Goal: Task Accomplishment & Management: Use online tool/utility

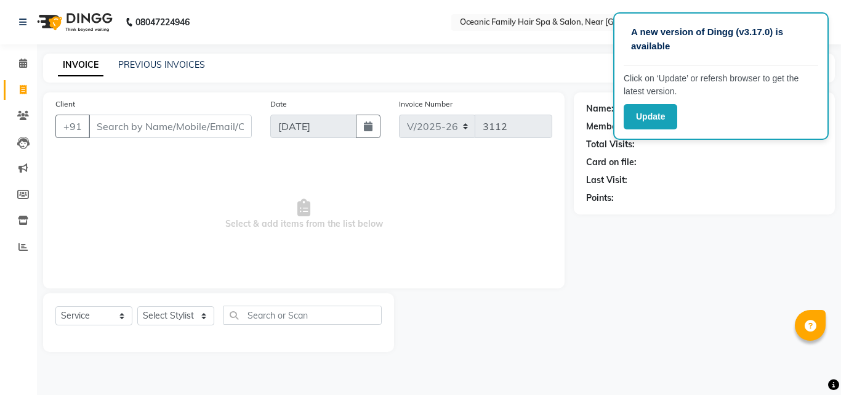
select select "4366"
select select "service"
click at [707, 318] on div "Name: Membership: Total Visits: Card on file: Last Visit: Points:" at bounding box center [709, 221] width 270 height 259
click at [660, 120] on button "Update" at bounding box center [651, 116] width 54 height 25
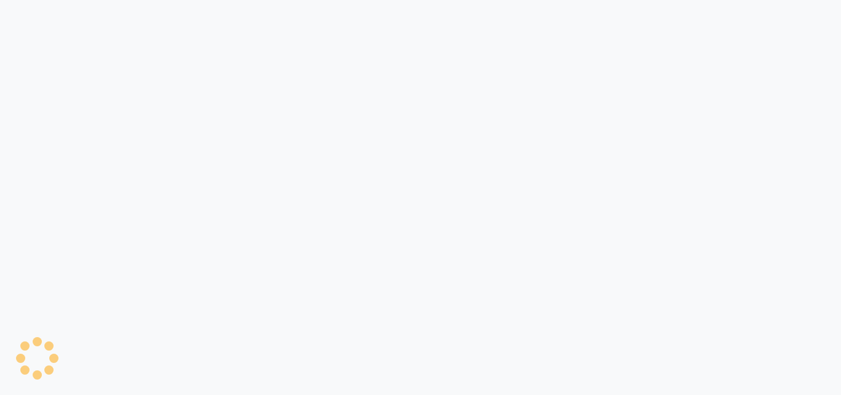
select select "service"
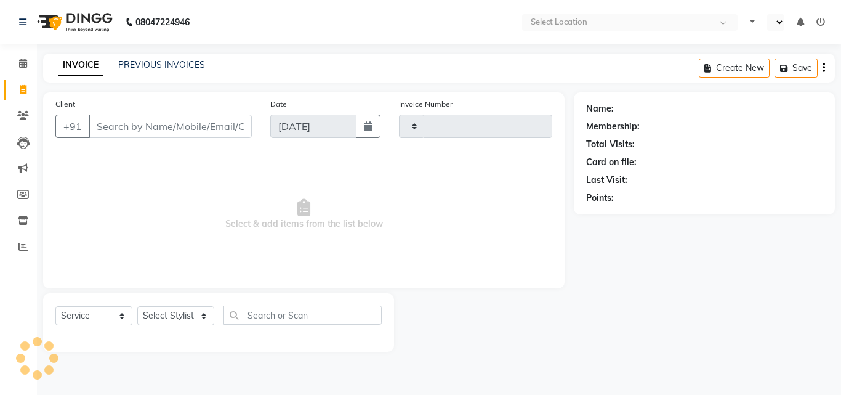
type input "3112"
select select "en"
select select "4366"
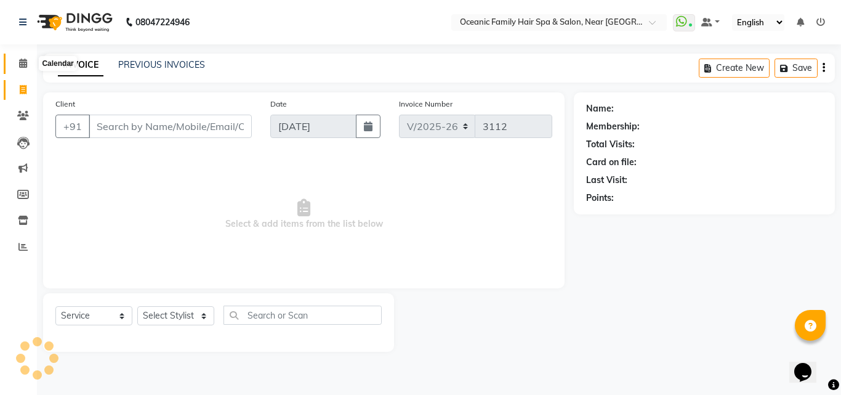
click at [21, 58] on icon at bounding box center [23, 62] width 8 height 9
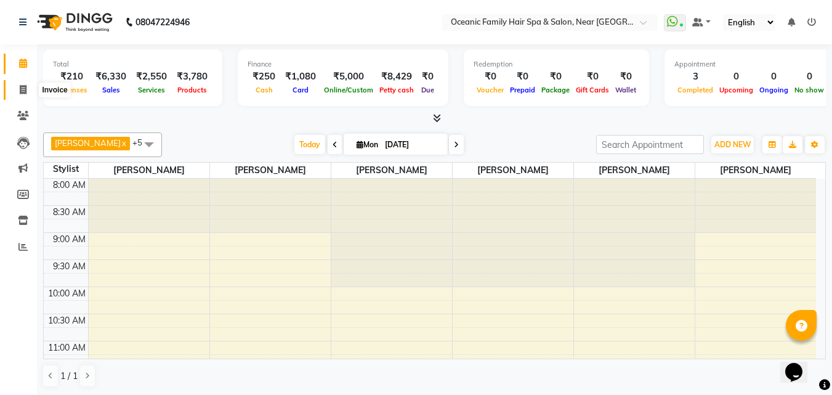
click at [25, 88] on icon at bounding box center [23, 89] width 7 height 9
select select "service"
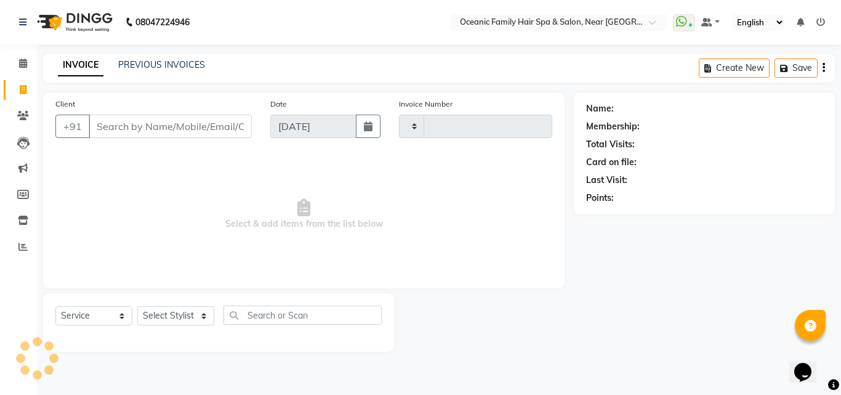
type input "3112"
select select "4366"
click at [209, 312] on select "Select Stylist [PERSON_NAME] [PERSON_NAME] [PERSON_NAME] Riyasat [PERSON_NAME] …" at bounding box center [175, 315] width 77 height 19
select select "89184"
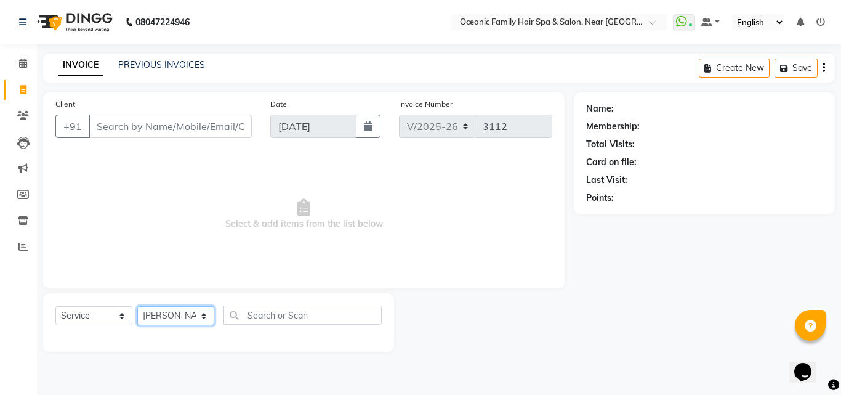
click at [137, 306] on select "Select Stylist [PERSON_NAME] [PERSON_NAME] [PERSON_NAME] Riyasat [PERSON_NAME] …" at bounding box center [175, 315] width 77 height 19
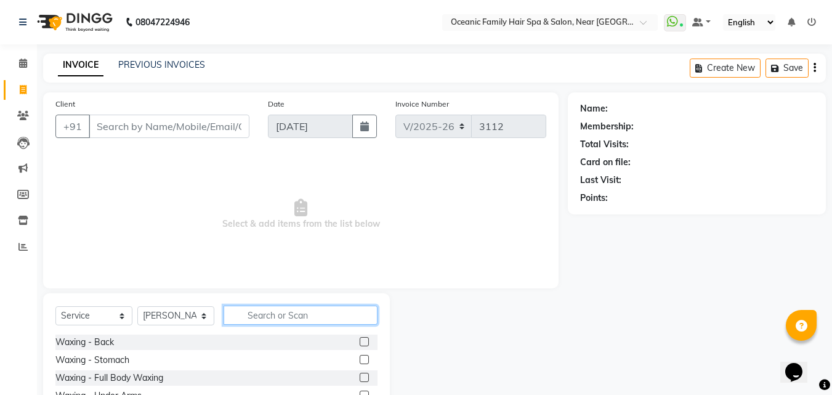
click at [273, 313] on input "text" at bounding box center [300, 314] width 154 height 19
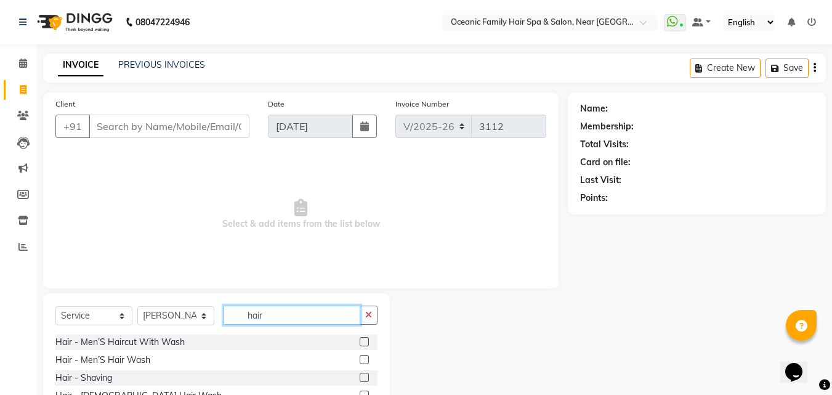
type input "hair"
click at [359, 342] on label at bounding box center [363, 341] width 9 height 9
click at [359, 342] on input "checkbox" at bounding box center [363, 342] width 8 height 8
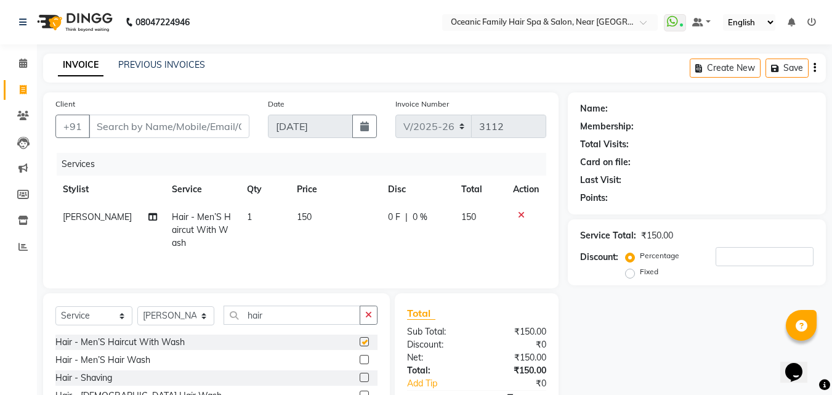
checkbox input "false"
click at [359, 375] on label at bounding box center [363, 376] width 9 height 9
click at [359, 375] on input "checkbox" at bounding box center [363, 378] width 8 height 8
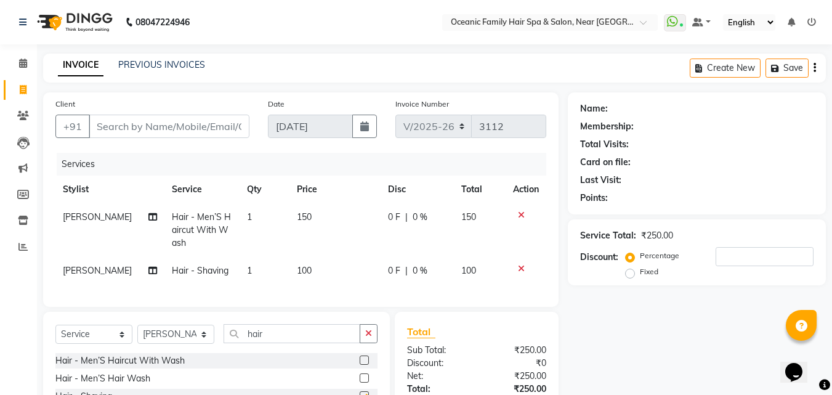
checkbox input "false"
click at [227, 129] on input "Client" at bounding box center [169, 125] width 161 height 23
click at [180, 122] on input "Client" at bounding box center [169, 125] width 161 height 23
type input "9"
type input "0"
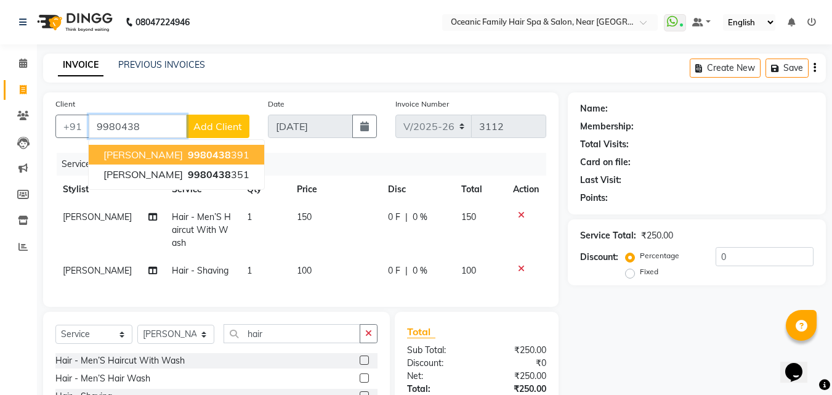
click at [188, 156] on span "9980438" at bounding box center [209, 154] width 43 height 12
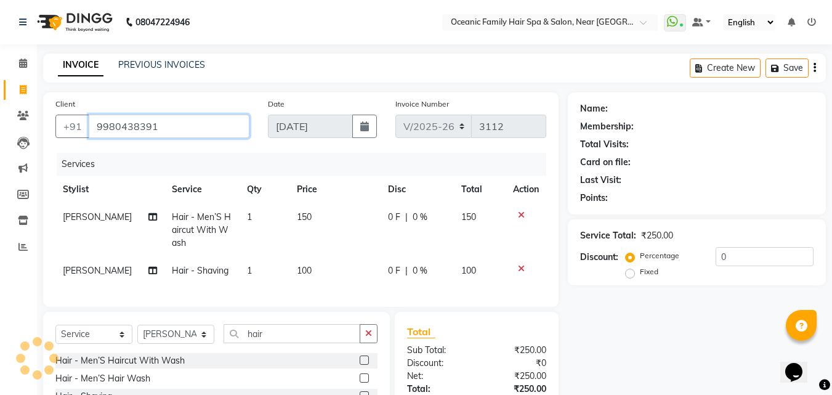
type input "9980438391"
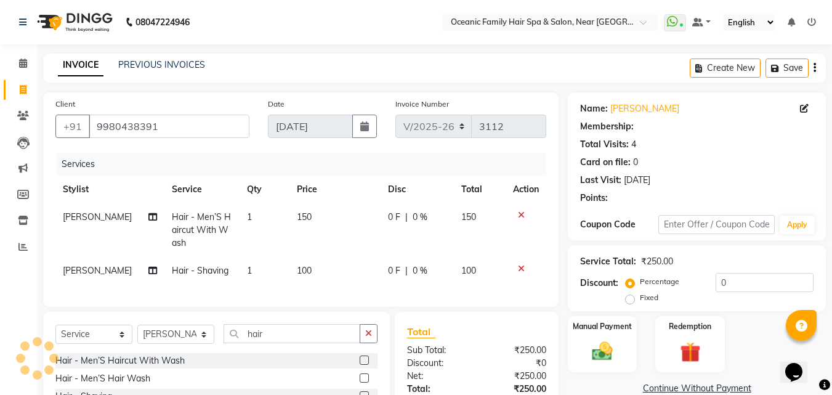
select select "1: Object"
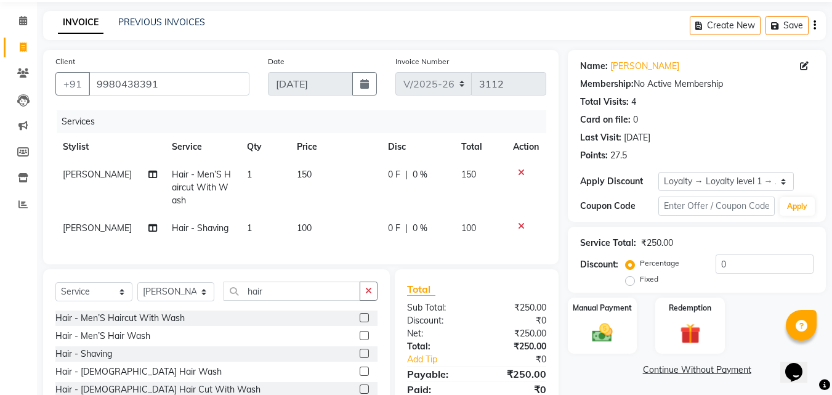
scroll to position [62, 0]
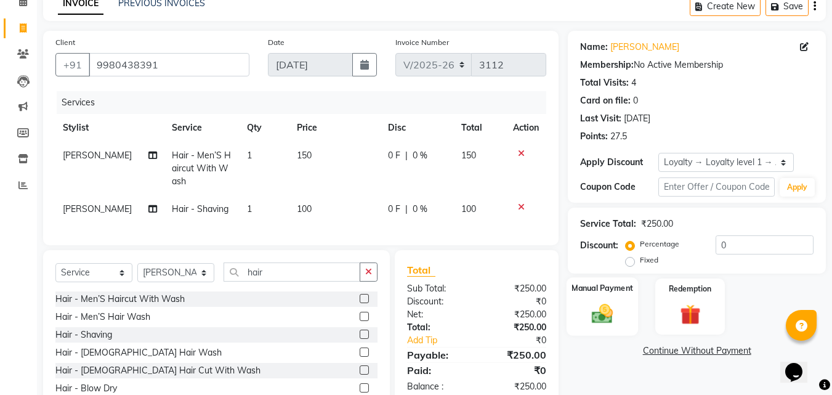
click at [596, 316] on img at bounding box center [602, 313] width 34 height 25
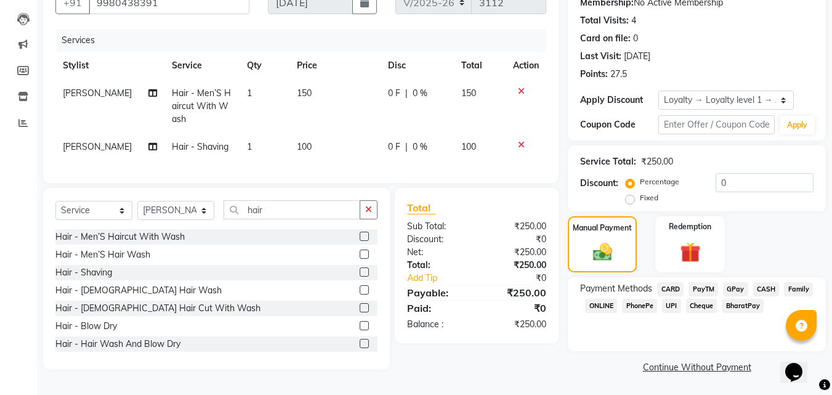
scroll to position [126, 0]
click at [699, 283] on span "PayTM" at bounding box center [703, 289] width 30 height 14
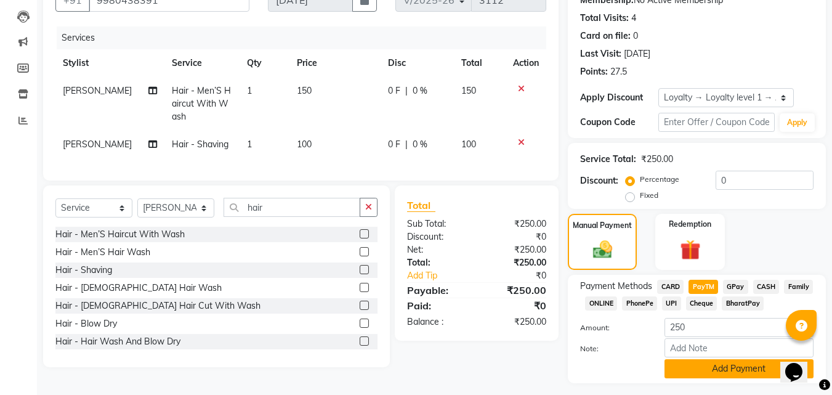
click at [716, 372] on button "Add Payment" at bounding box center [738, 368] width 149 height 19
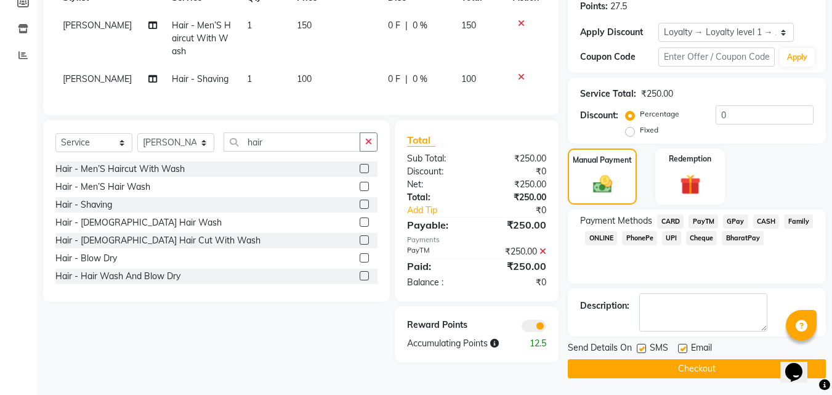
scroll to position [193, 0]
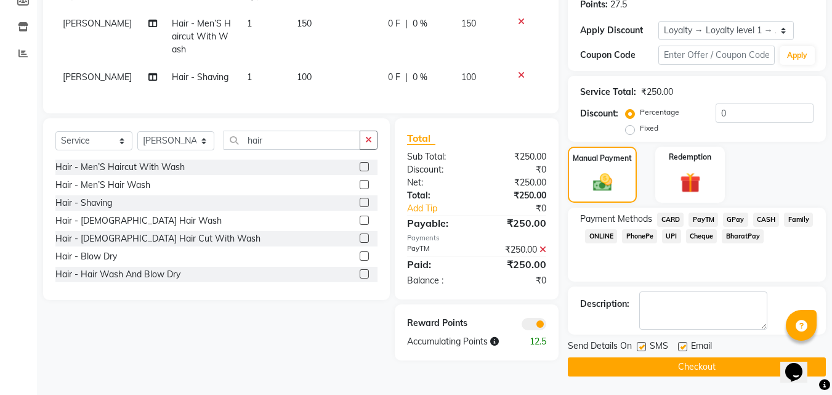
click at [713, 367] on button "Checkout" at bounding box center [697, 366] width 258 height 19
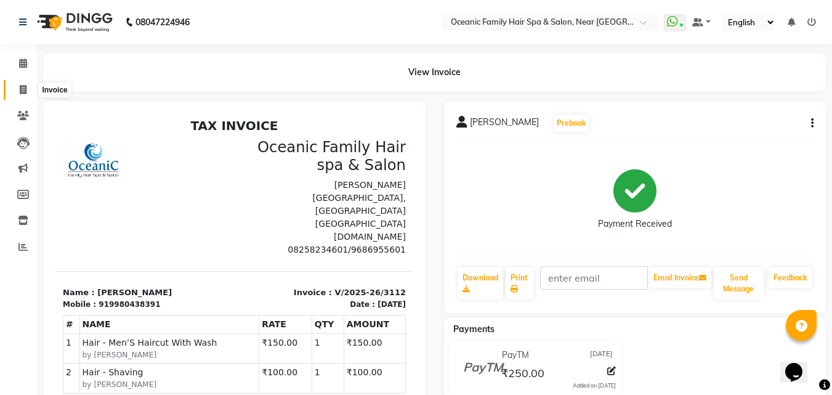
click at [20, 87] on icon at bounding box center [23, 89] width 7 height 9
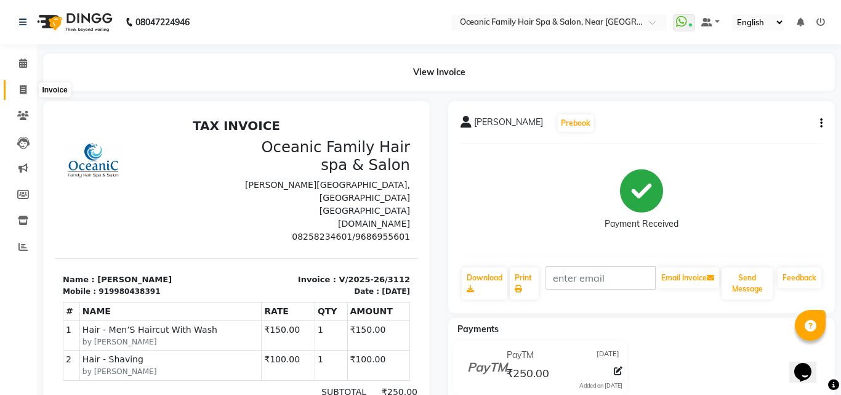
select select "service"
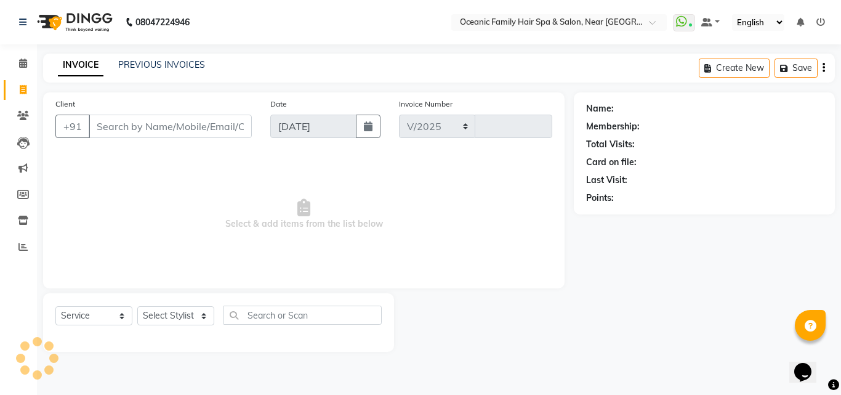
select select "4366"
type input "3113"
